Goal: Task Accomplishment & Management: Manage account settings

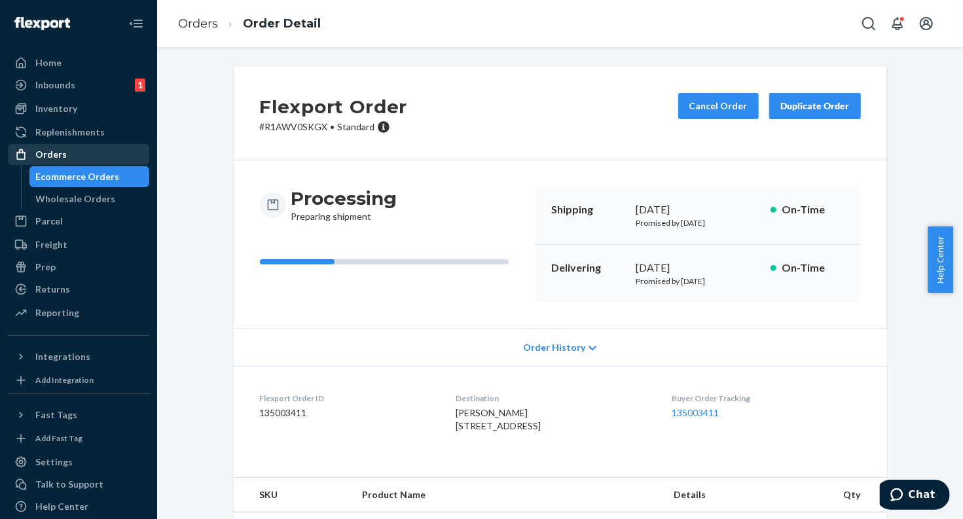
click at [90, 154] on div "Orders" at bounding box center [78, 154] width 139 height 18
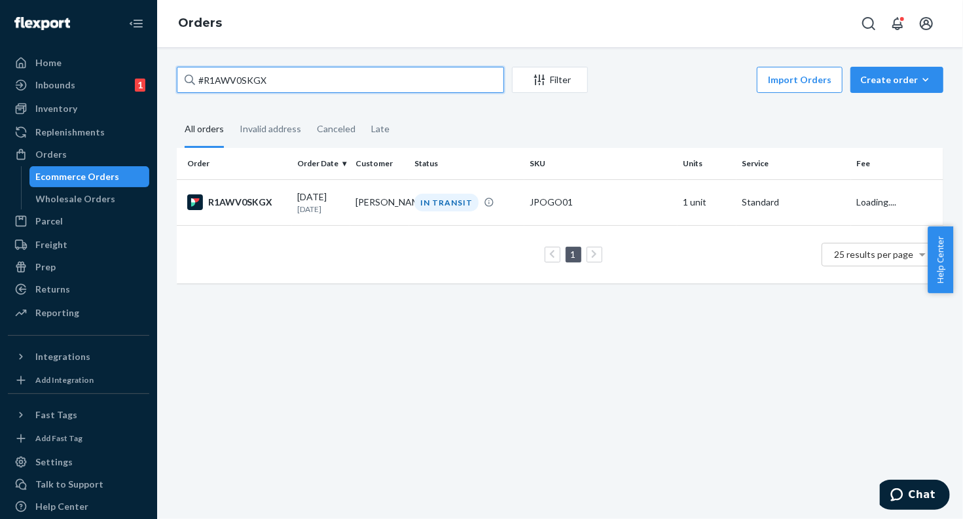
click at [253, 77] on input "#R1AWV0SKGX" at bounding box center [340, 80] width 327 height 26
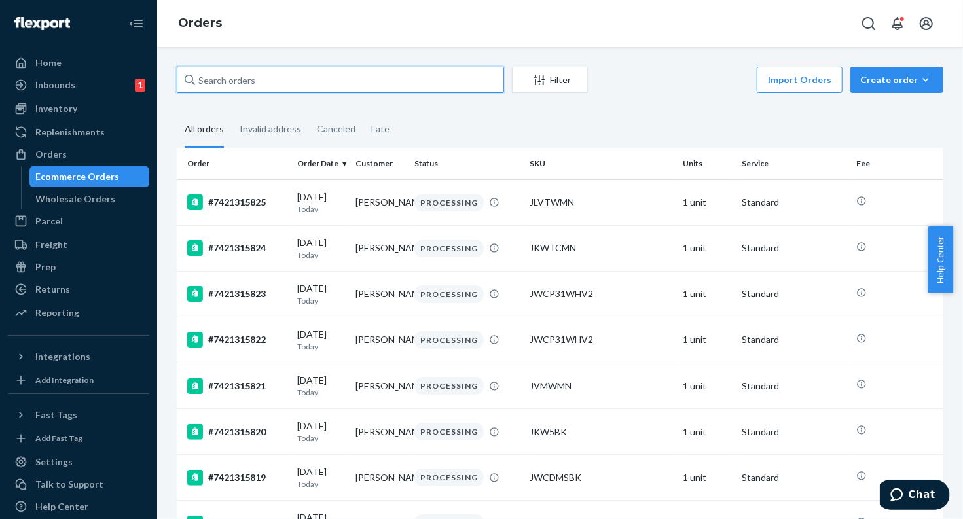
paste input "#7421315821"
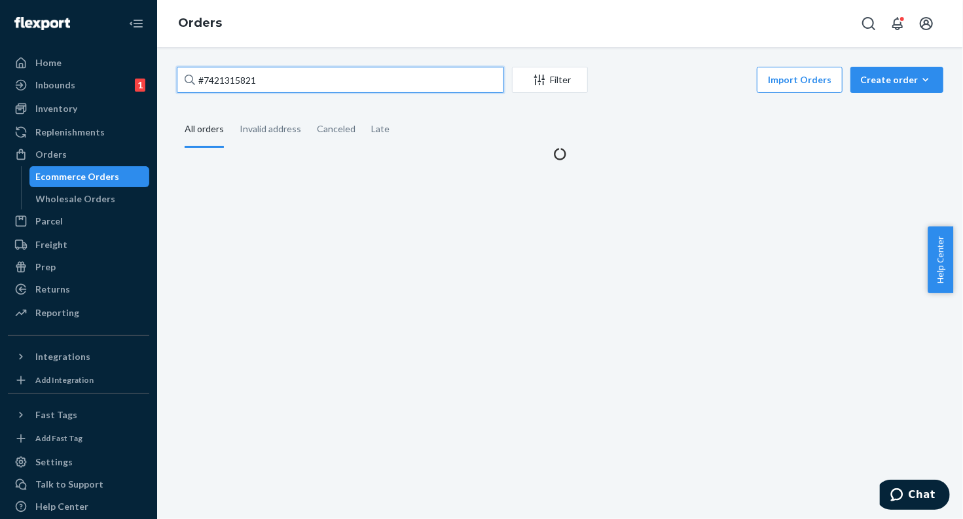
type input "#7421315821"
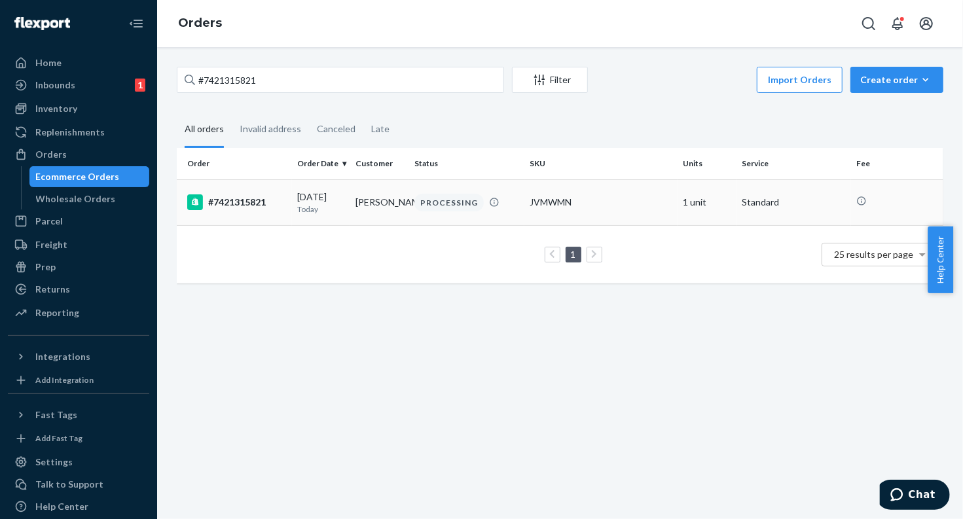
click at [245, 200] on div "#7421315821" at bounding box center [236, 202] width 99 height 16
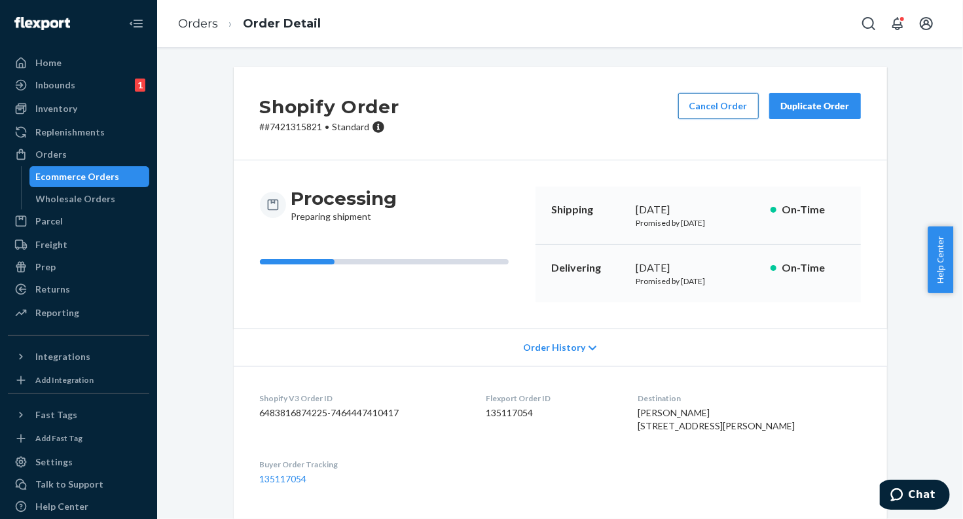
click at [733, 103] on button "Cancel Order" at bounding box center [718, 106] width 81 height 26
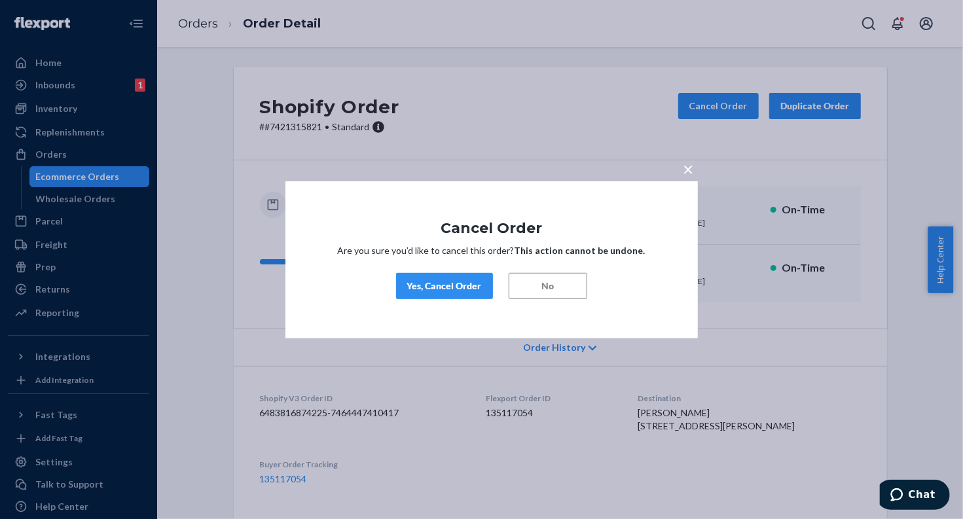
click at [460, 287] on div "Yes, Cancel Order" at bounding box center [444, 285] width 75 height 13
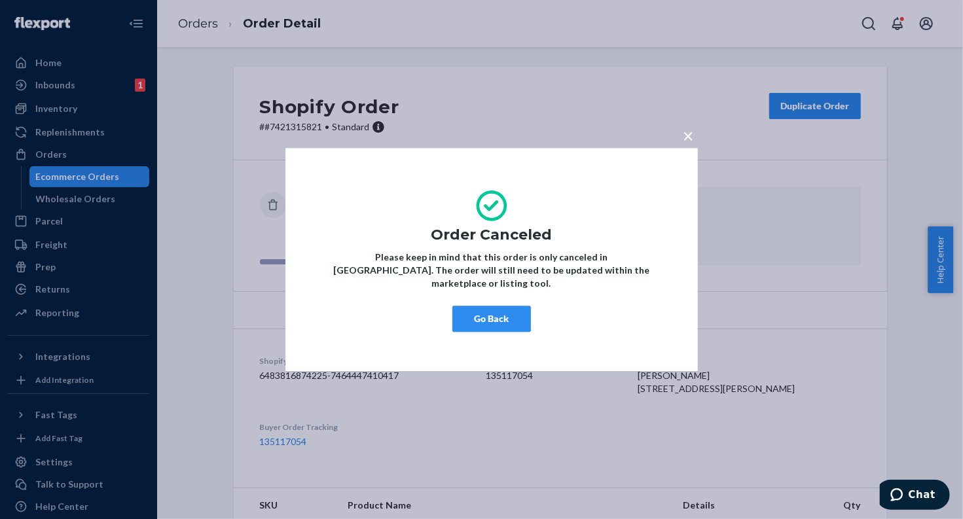
click at [500, 306] on button "Go Back" at bounding box center [491, 319] width 79 height 26
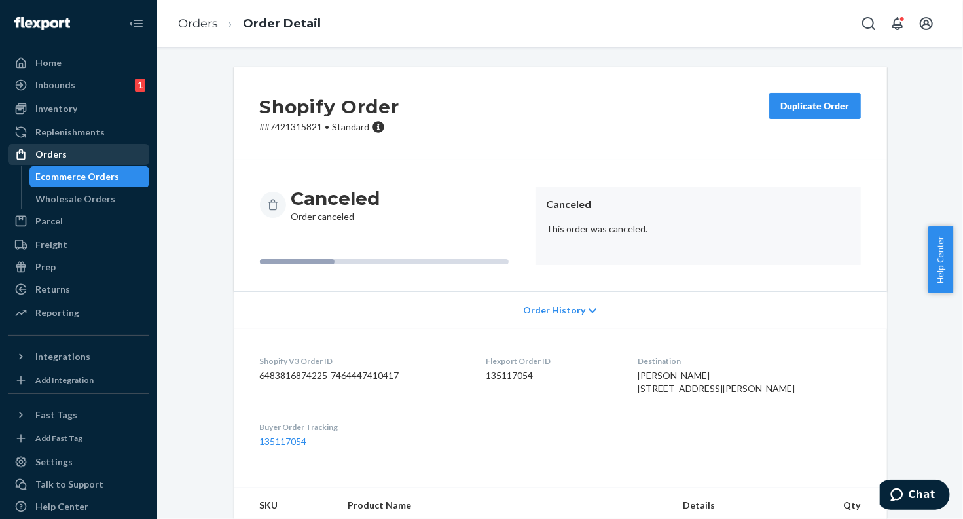
click at [117, 155] on div "Orders" at bounding box center [78, 154] width 139 height 18
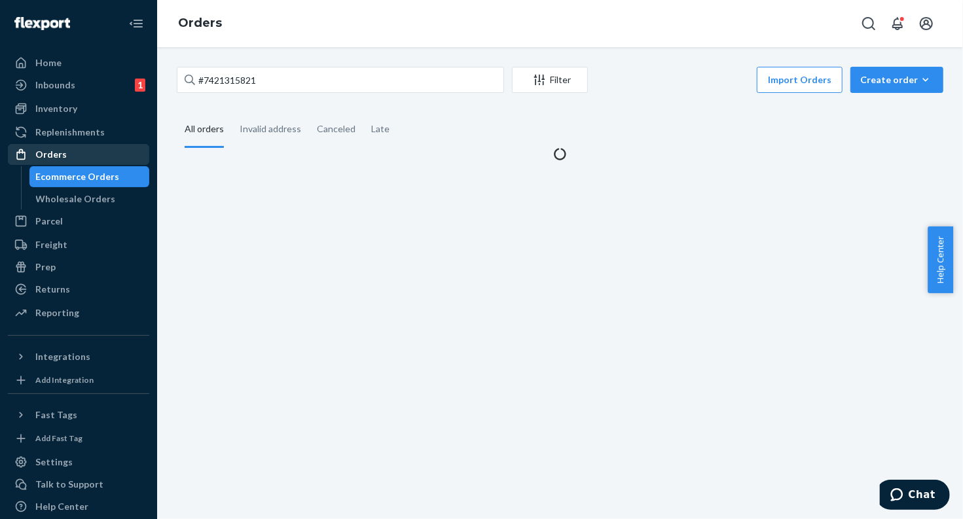
click at [117, 155] on div "Orders" at bounding box center [78, 154] width 139 height 18
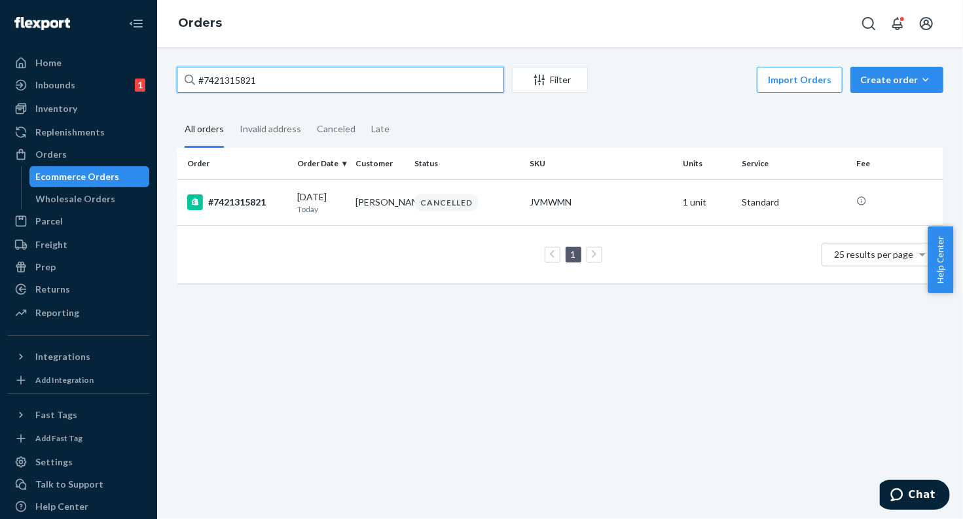
click at [233, 82] on input "#7421315821" at bounding box center [340, 80] width 327 height 26
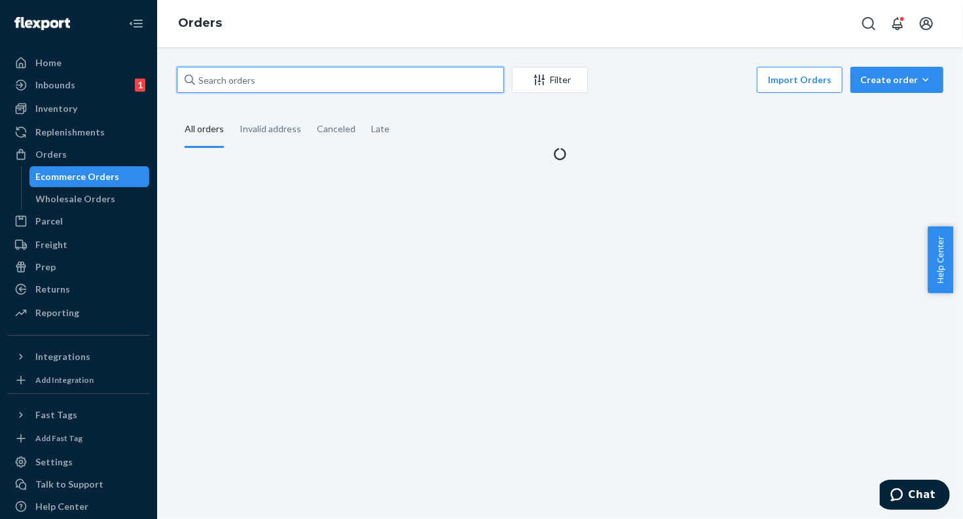
paste input "#7421315824"
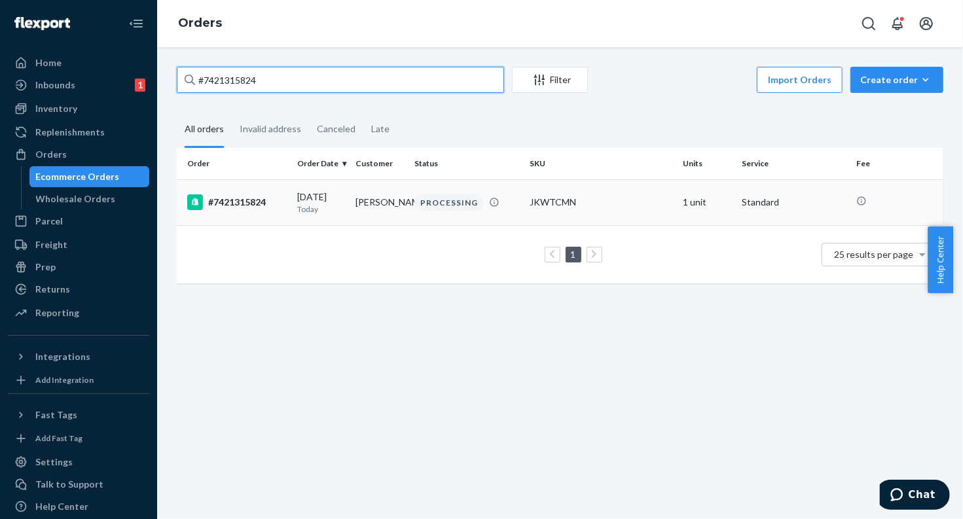
type input "#7421315824"
click at [246, 204] on div "#7421315824" at bounding box center [236, 202] width 99 height 16
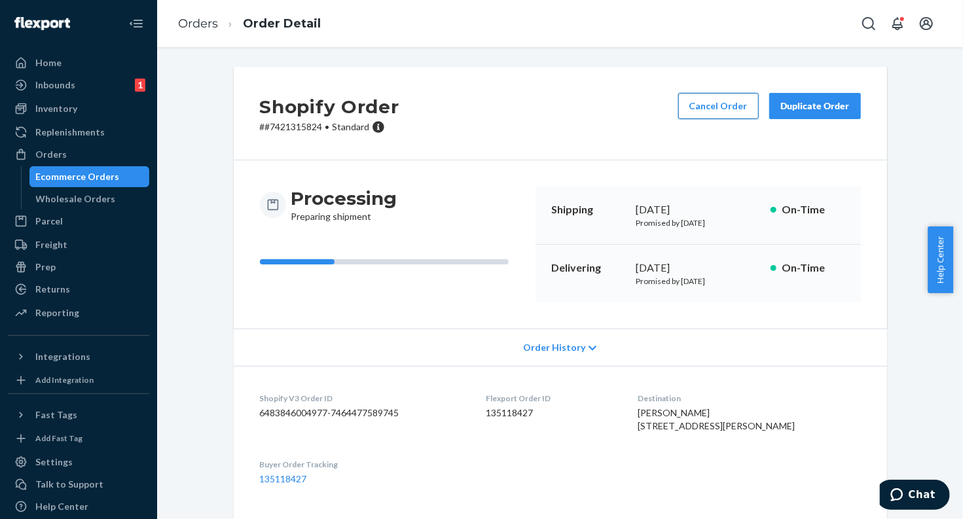
click at [702, 116] on button "Cancel Order" at bounding box center [718, 106] width 81 height 26
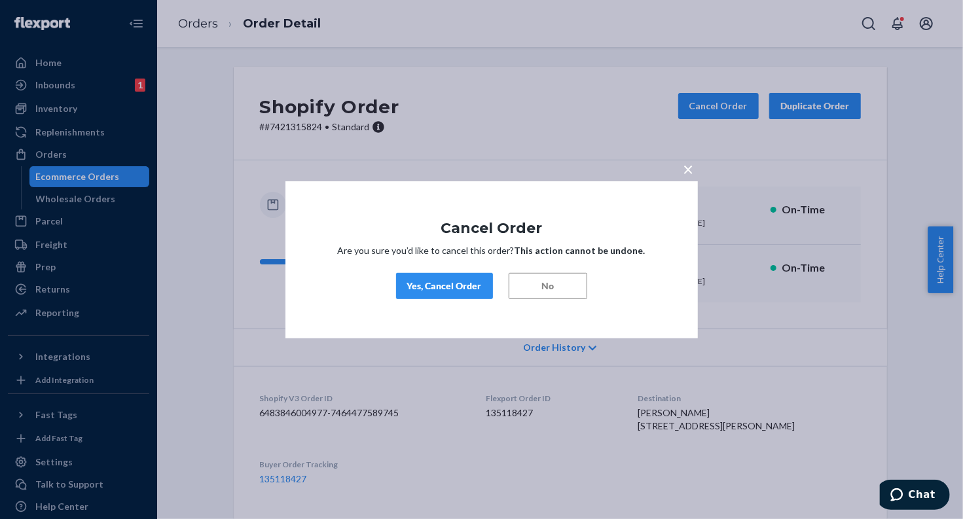
click at [456, 285] on div "Yes, Cancel Order" at bounding box center [444, 285] width 75 height 13
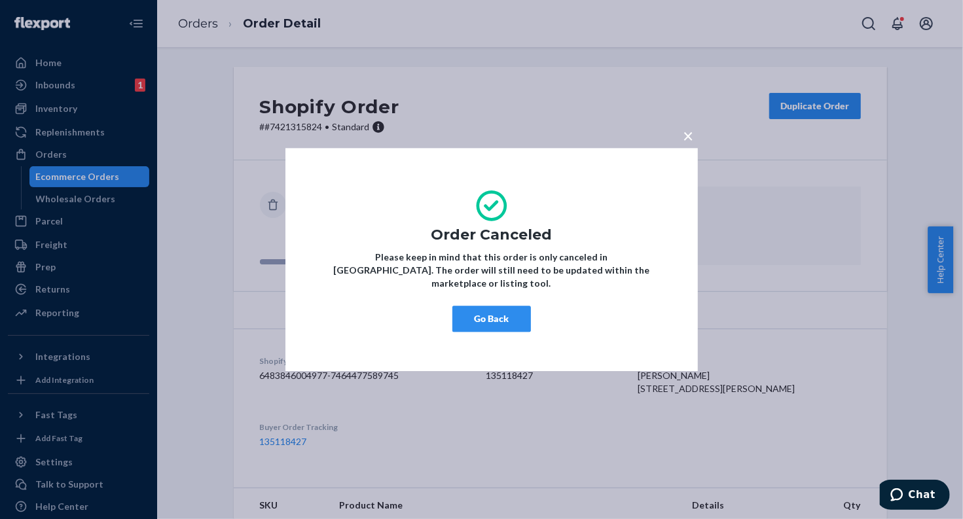
click at [472, 327] on div "× Order Canceled Please keep in mind that this order is only canceled in [GEOGR…" at bounding box center [491, 259] width 412 height 223
click at [480, 309] on button "Go Back" at bounding box center [491, 319] width 79 height 26
